Goal: Check status

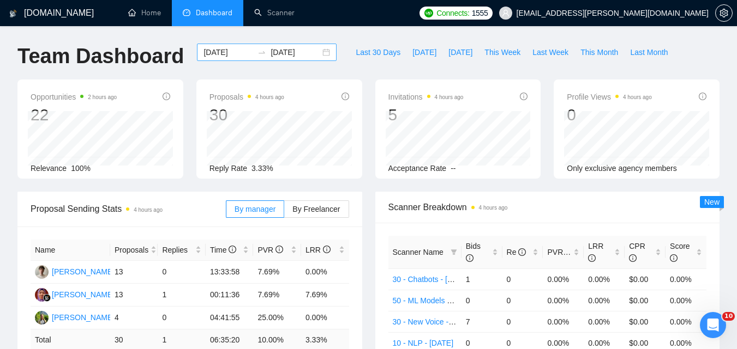
click at [224, 45] on div "[DATE] [DATE]" at bounding box center [267, 52] width 140 height 17
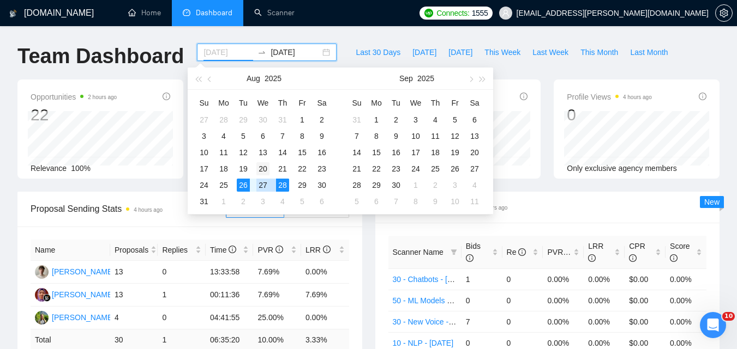
type input "[DATE]"
click at [264, 173] on div "20" at bounding box center [262, 168] width 13 height 13
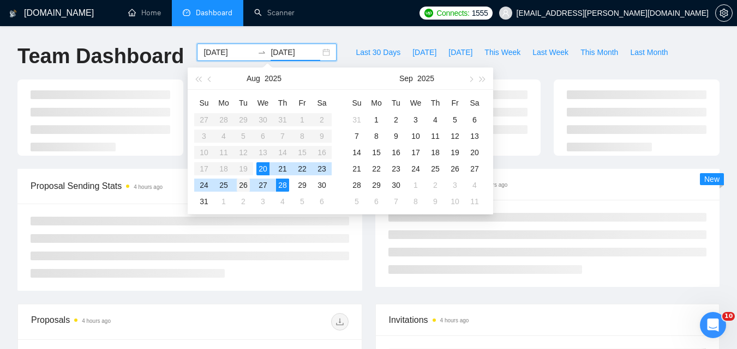
type input "[DATE]"
click at [246, 183] on div "26" at bounding box center [243, 185] width 13 height 13
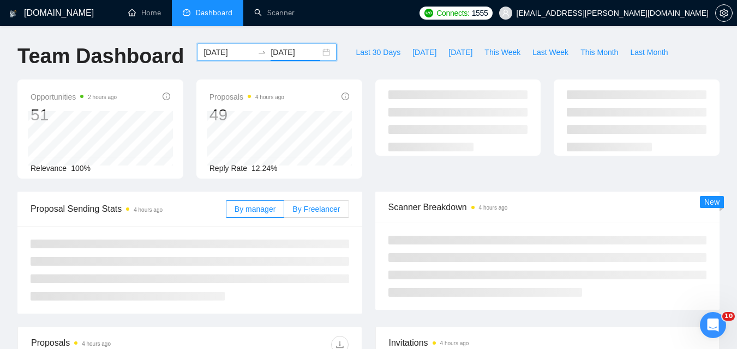
click at [314, 201] on label "By Freelancer" at bounding box center [316, 209] width 64 height 17
click at [284, 212] on input "By Freelancer" at bounding box center [284, 212] width 0 height 0
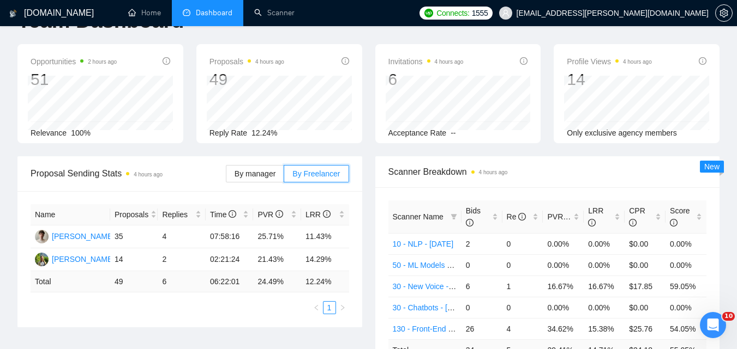
scroll to position [55, 0]
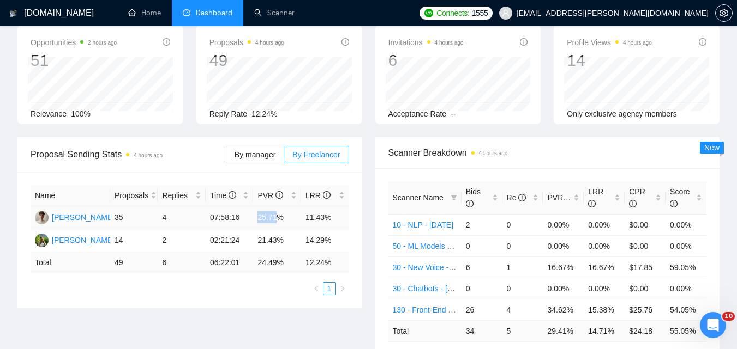
drag, startPoint x: 258, startPoint y: 219, endPoint x: 276, endPoint y: 218, distance: 17.5
click at [276, 218] on td "25.71%" at bounding box center [277, 218] width 48 height 23
copy td "25.71"
drag, startPoint x: 306, startPoint y: 216, endPoint x: 322, endPoint y: 216, distance: 15.8
click at [322, 216] on td "11.43%" at bounding box center [325, 218] width 48 height 23
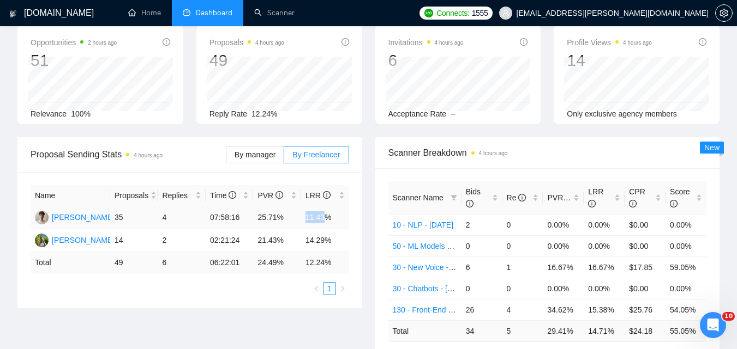
copy td "11.43"
drag, startPoint x: 258, startPoint y: 240, endPoint x: 274, endPoint y: 238, distance: 16.5
click at [274, 238] on td "21.43%" at bounding box center [277, 241] width 48 height 23
copy td "21.43"
drag, startPoint x: 305, startPoint y: 240, endPoint x: 323, endPoint y: 238, distance: 18.1
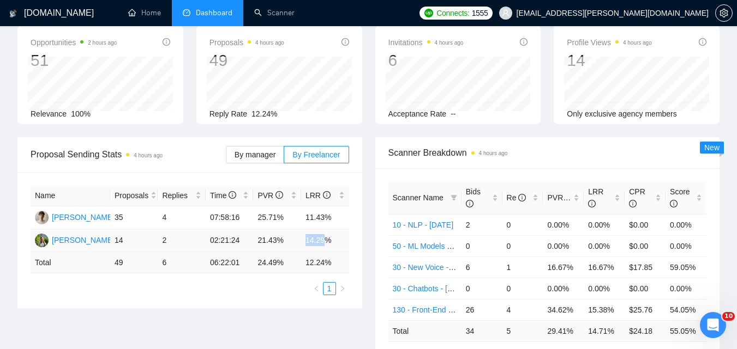
click at [323, 238] on td "14.29%" at bounding box center [325, 241] width 48 height 23
copy td "14.29"
click at [262, 264] on td "24.49 %" at bounding box center [277, 262] width 48 height 21
drag, startPoint x: 258, startPoint y: 265, endPoint x: 274, endPoint y: 265, distance: 15.8
click at [274, 265] on td "24.49 %" at bounding box center [277, 262] width 48 height 21
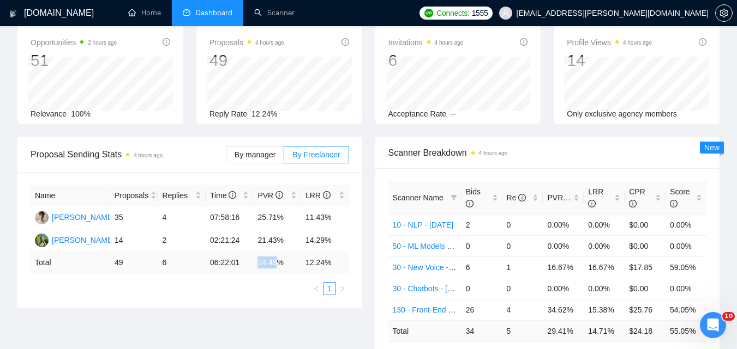
copy td "24.49"
drag, startPoint x: 305, startPoint y: 261, endPoint x: 323, endPoint y: 262, distance: 18.1
click at [323, 262] on td "12.24 %" at bounding box center [325, 262] width 48 height 21
copy td "12.24"
